Goal: Task Accomplishment & Management: Complete application form

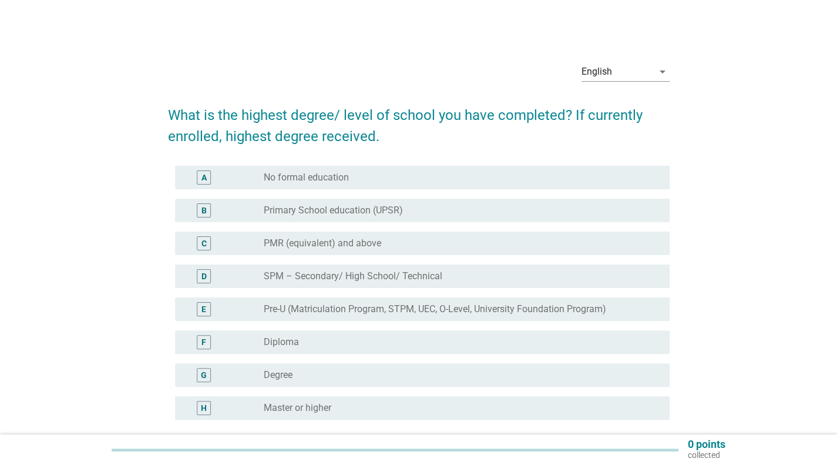
click at [351, 372] on div "radio_button_unchecked Degree" at bounding box center [457, 375] width 387 height 12
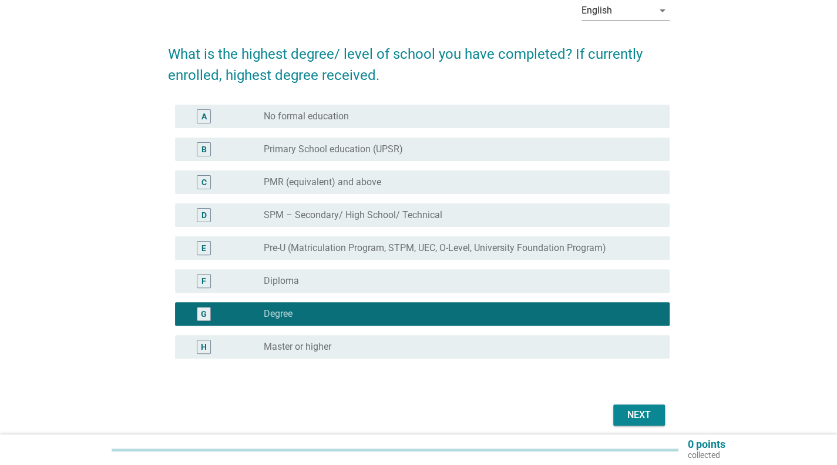
scroll to position [108, 0]
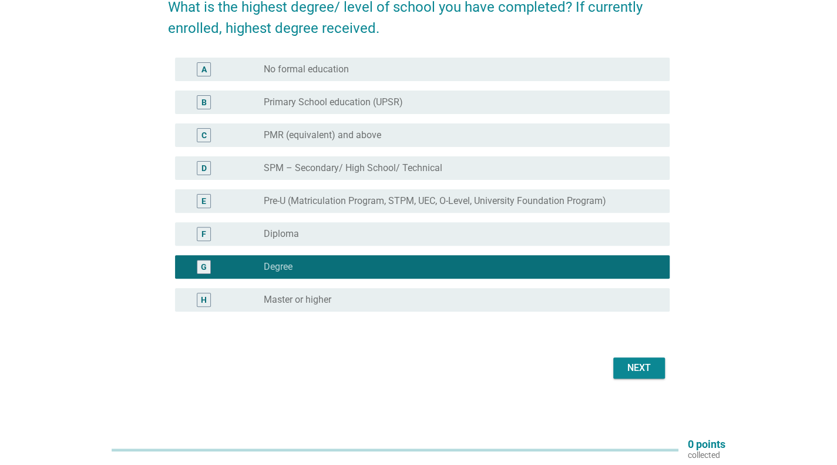
click at [633, 375] on button "Next" at bounding box center [639, 367] width 52 height 21
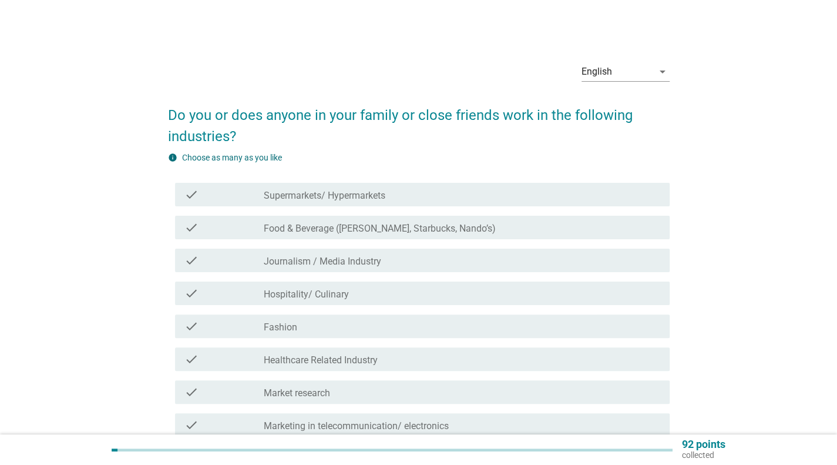
scroll to position [235, 0]
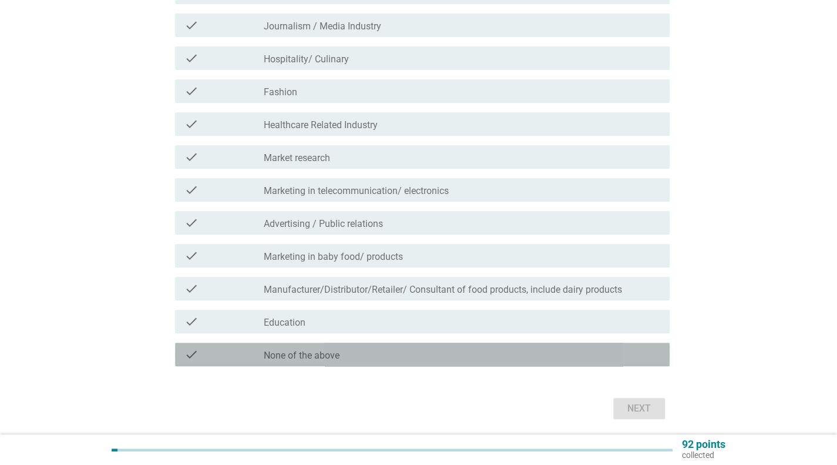
click at [454, 360] on div "check_box_outline_blank None of the above" at bounding box center [462, 354] width 396 height 14
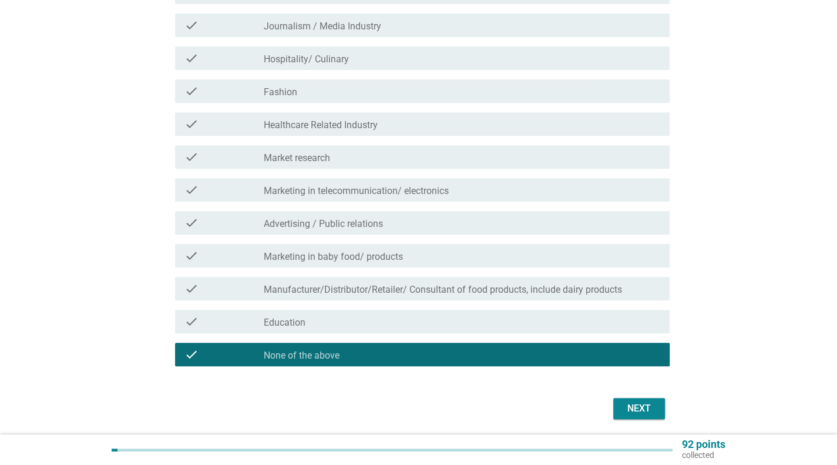
click at [657, 408] on button "Next" at bounding box center [639, 408] width 52 height 21
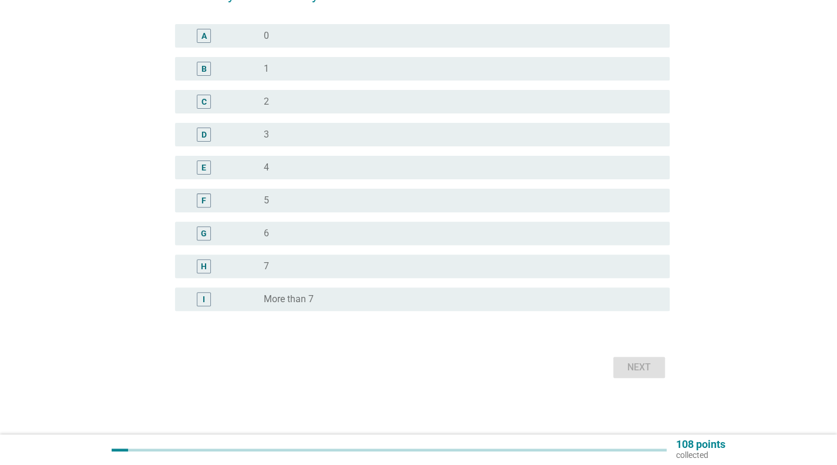
scroll to position [0, 0]
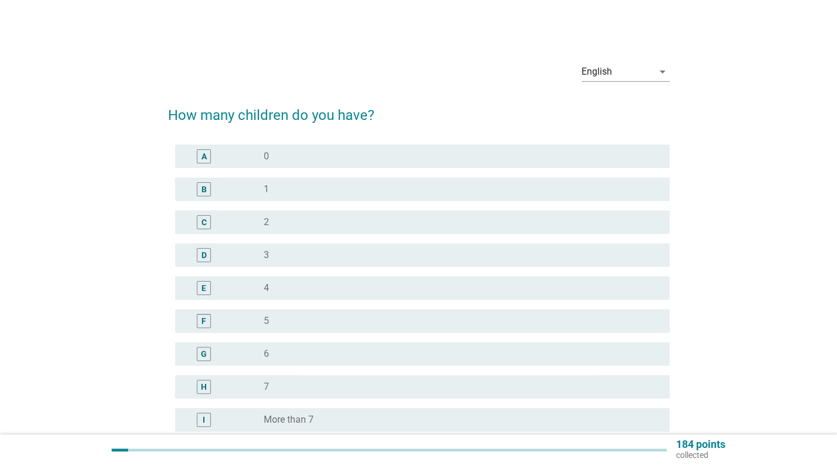
click at [581, 167] on div "A radio_button_unchecked 0" at bounding box center [422, 155] width 495 height 23
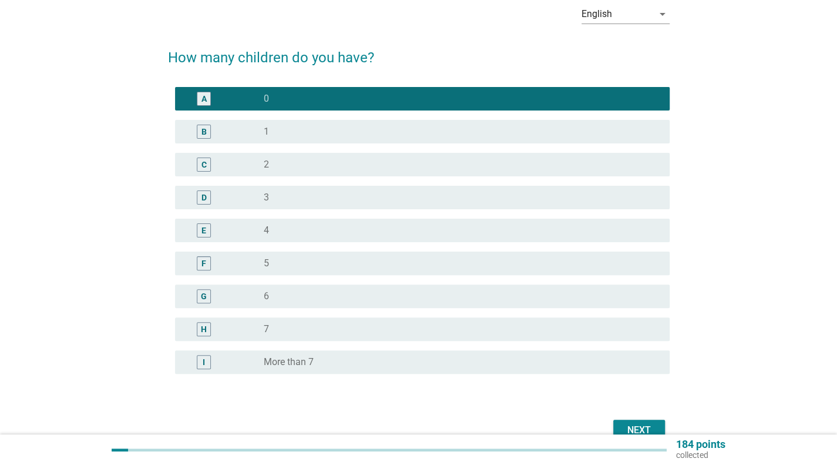
scroll to position [120, 0]
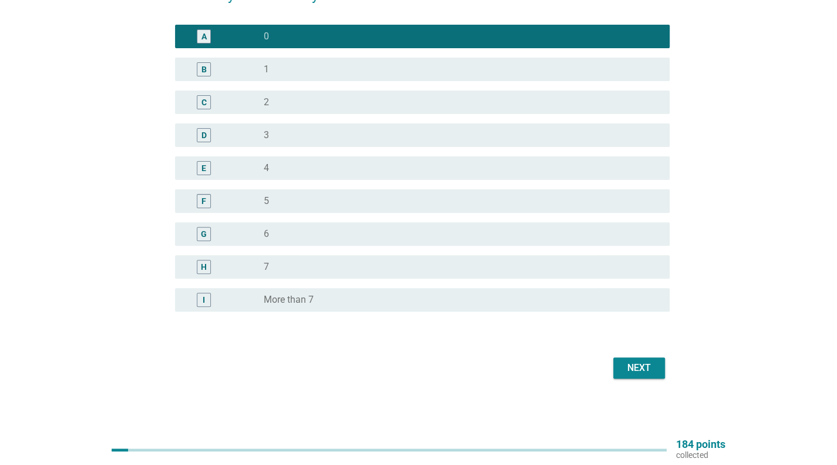
click at [659, 369] on button "Next" at bounding box center [639, 367] width 52 height 21
